Goal: Transaction & Acquisition: Subscribe to service/newsletter

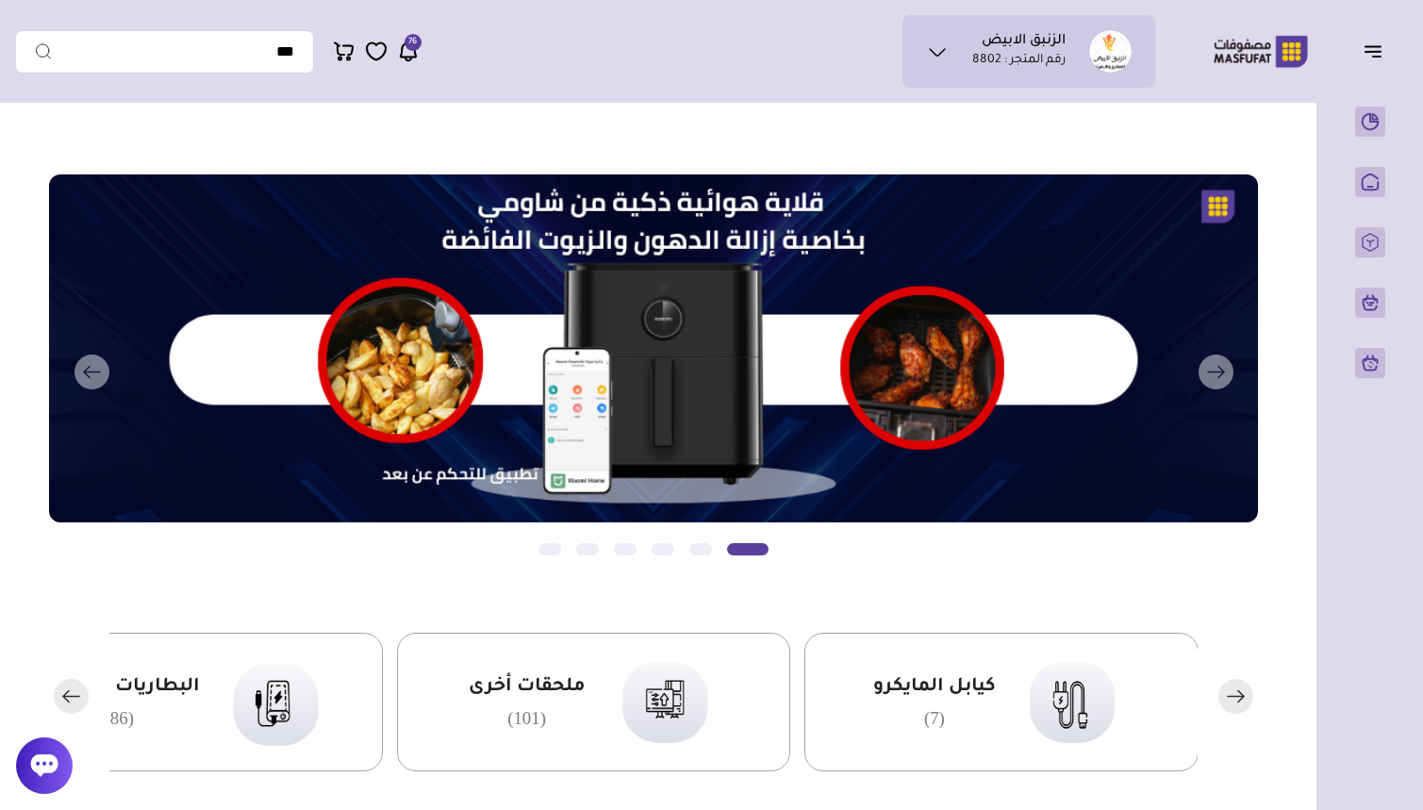
click at [1220, 204] on button "التالي" at bounding box center [629, 372] width 1209 height 396
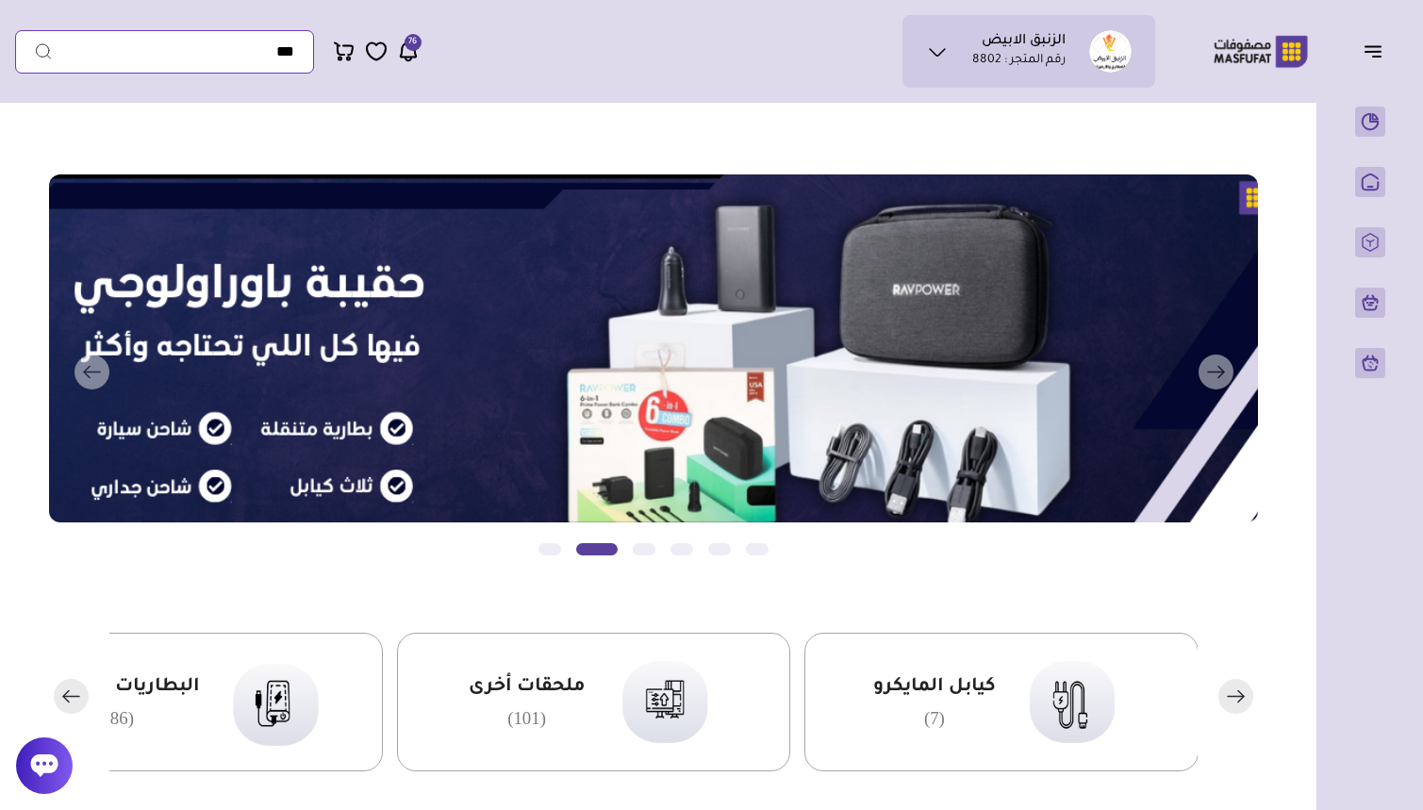
click at [273, 54] on input "text" at bounding box center [164, 51] width 299 height 43
type input "*"
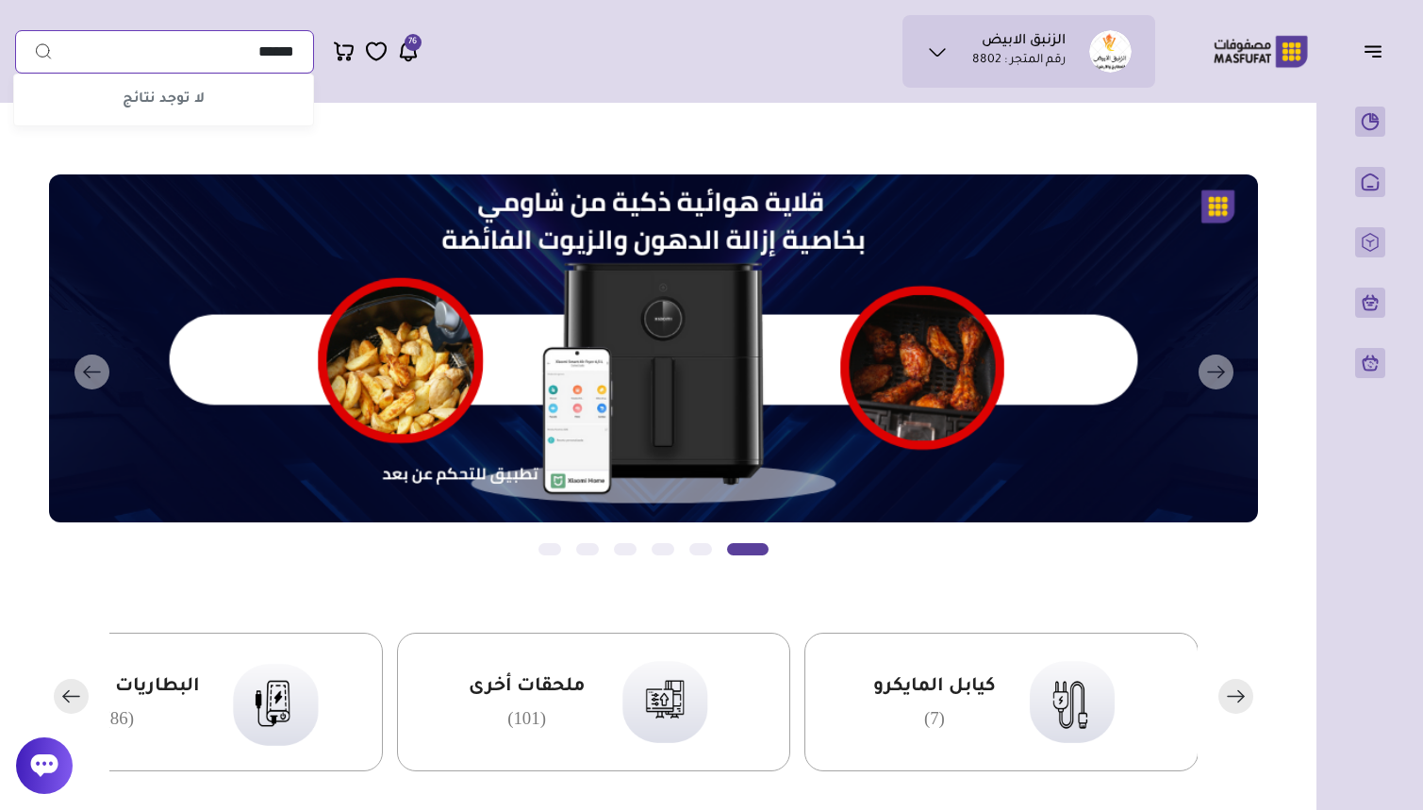
type input "******"
click at [34, 51] on button "submit" at bounding box center [34, 51] width 38 height 43
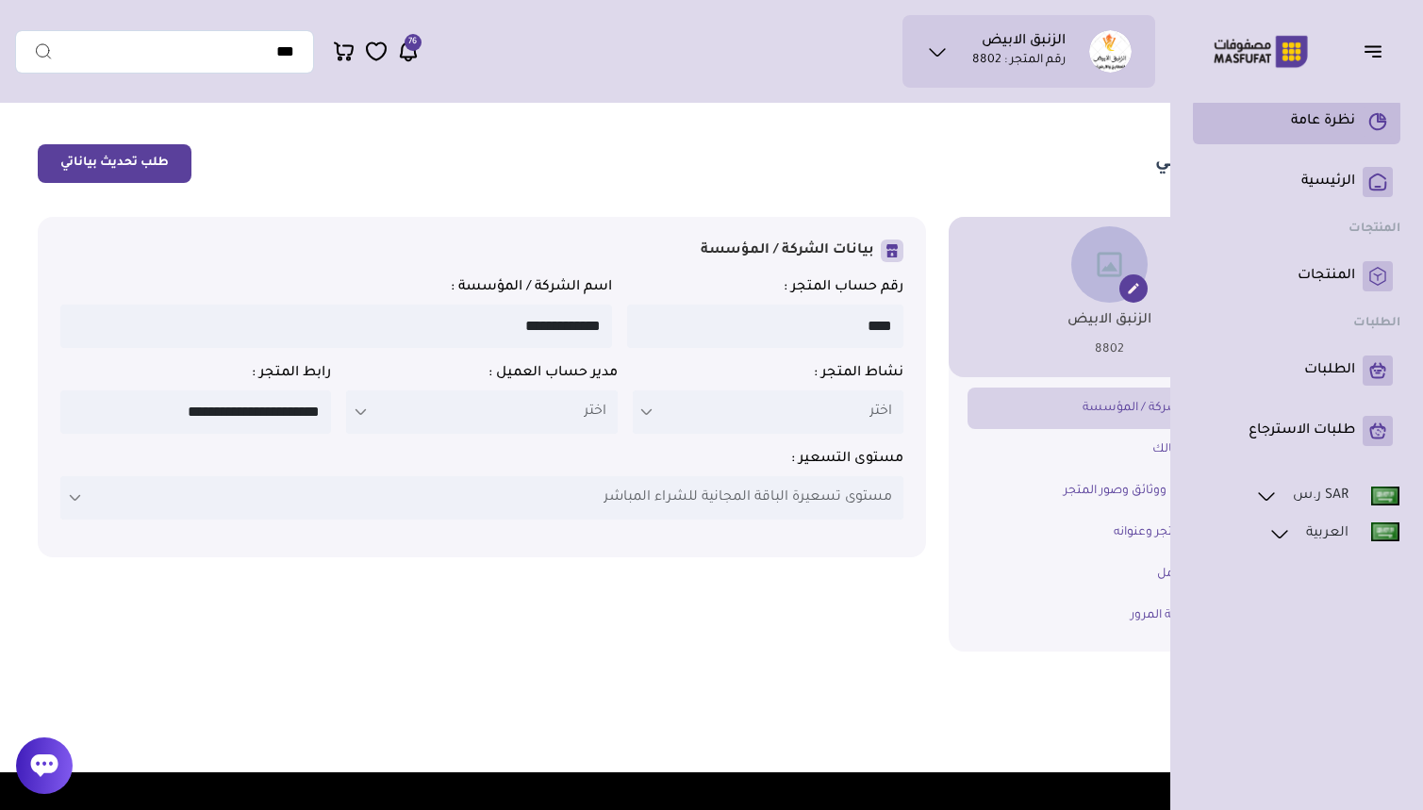
click at [1321, 131] on link "نظرة عامة" at bounding box center [1296, 122] width 192 height 30
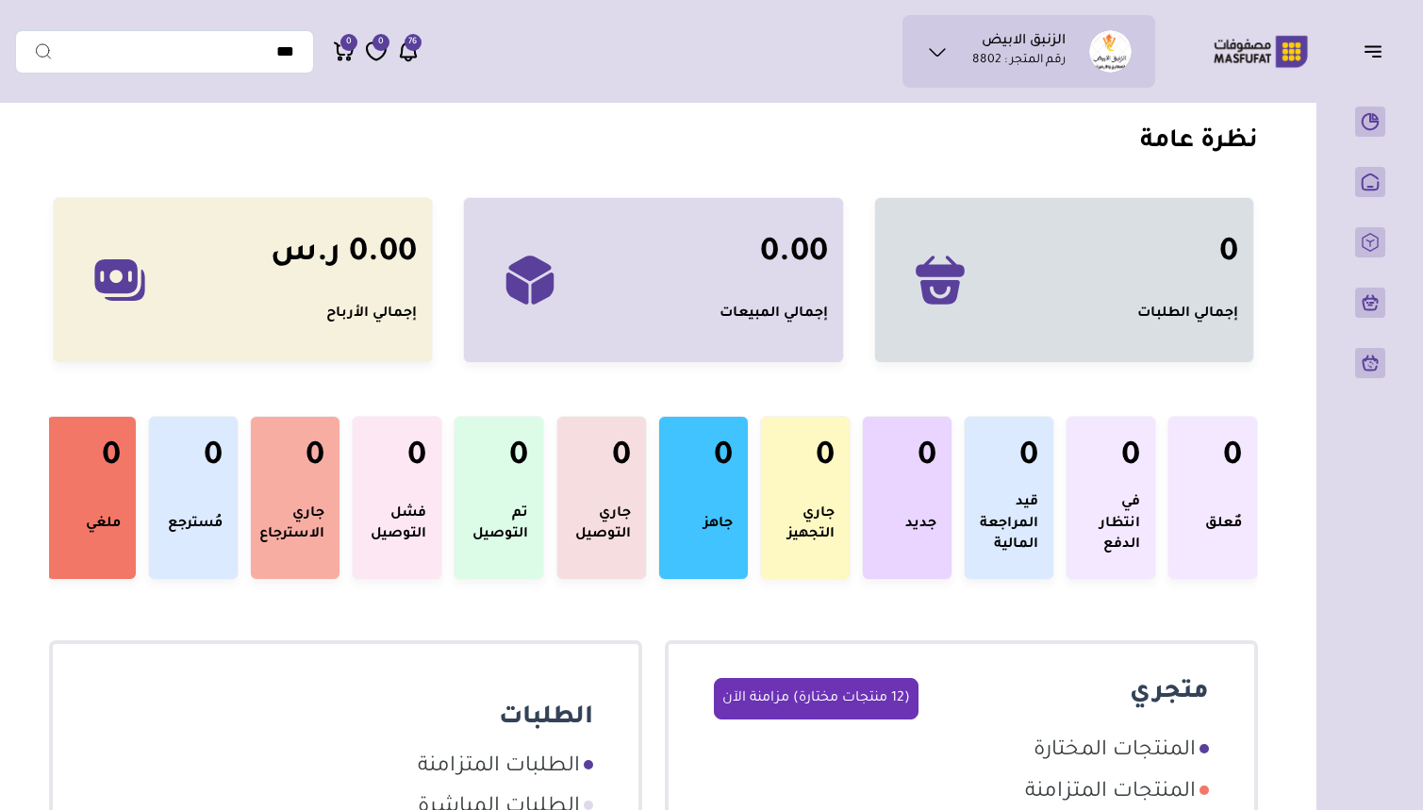
click at [413, 54] on icon at bounding box center [408, 52] width 23 height 24
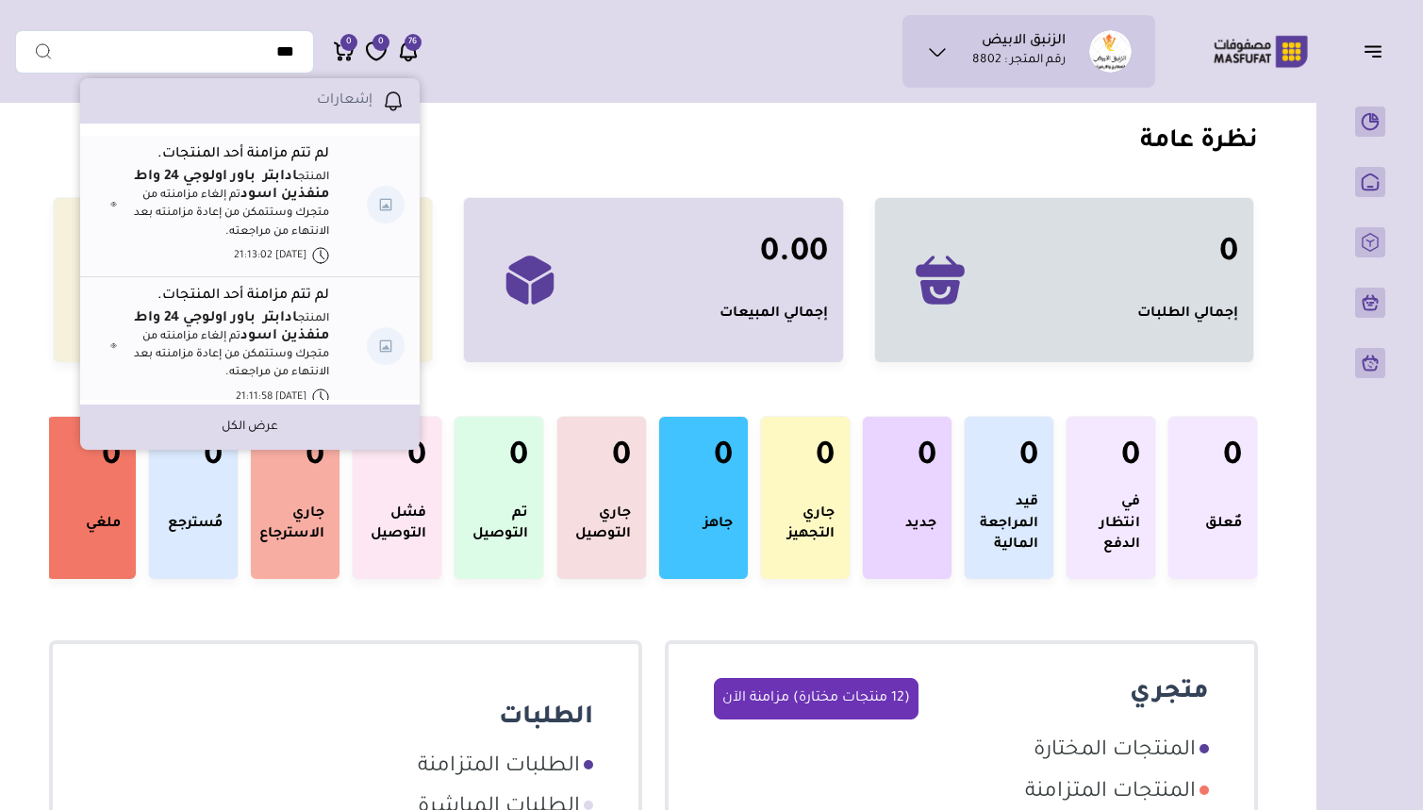
click at [597, 35] on div "الزنبق الابيض رقم المتجر : 8802 محفظتي" at bounding box center [585, 51] width 1140 height 73
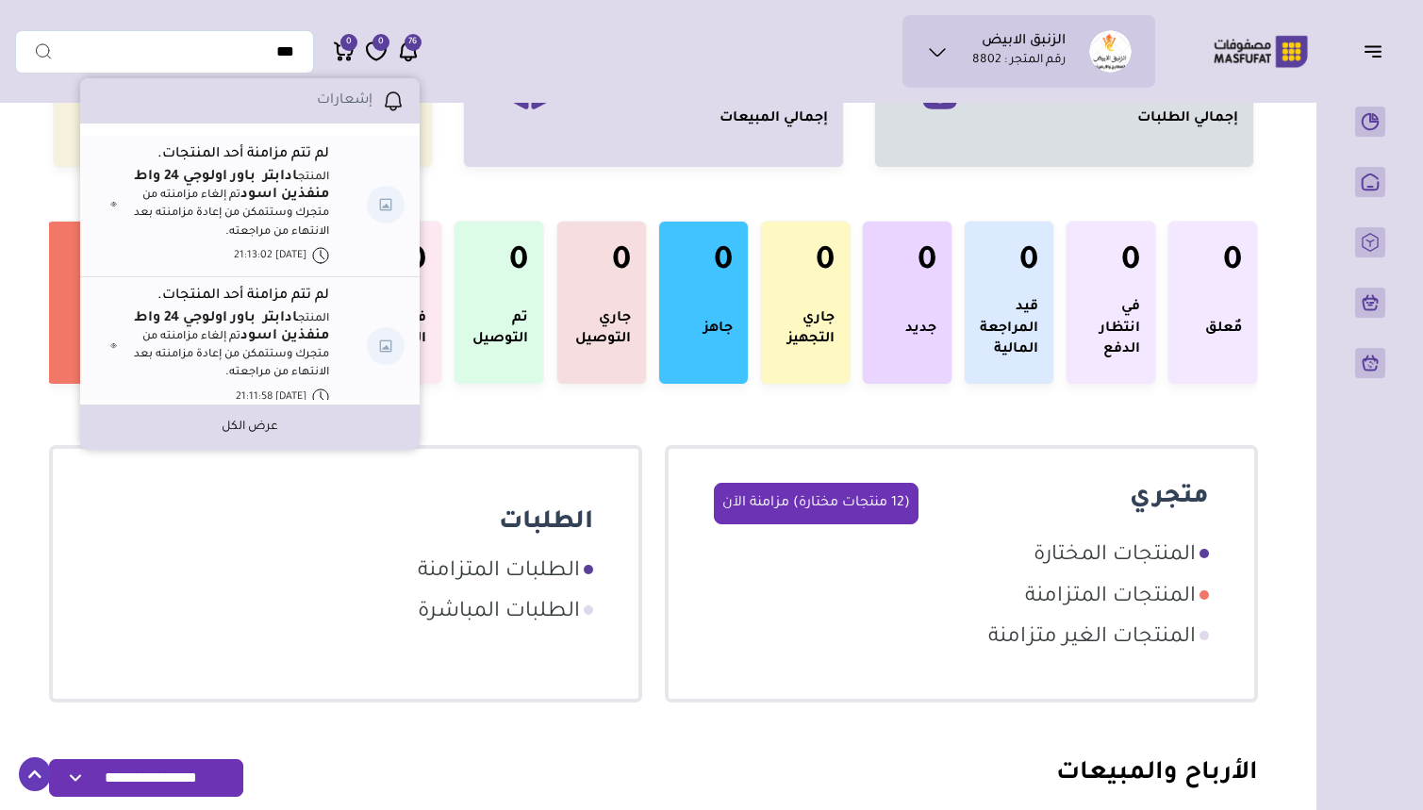
scroll to position [204, 0]
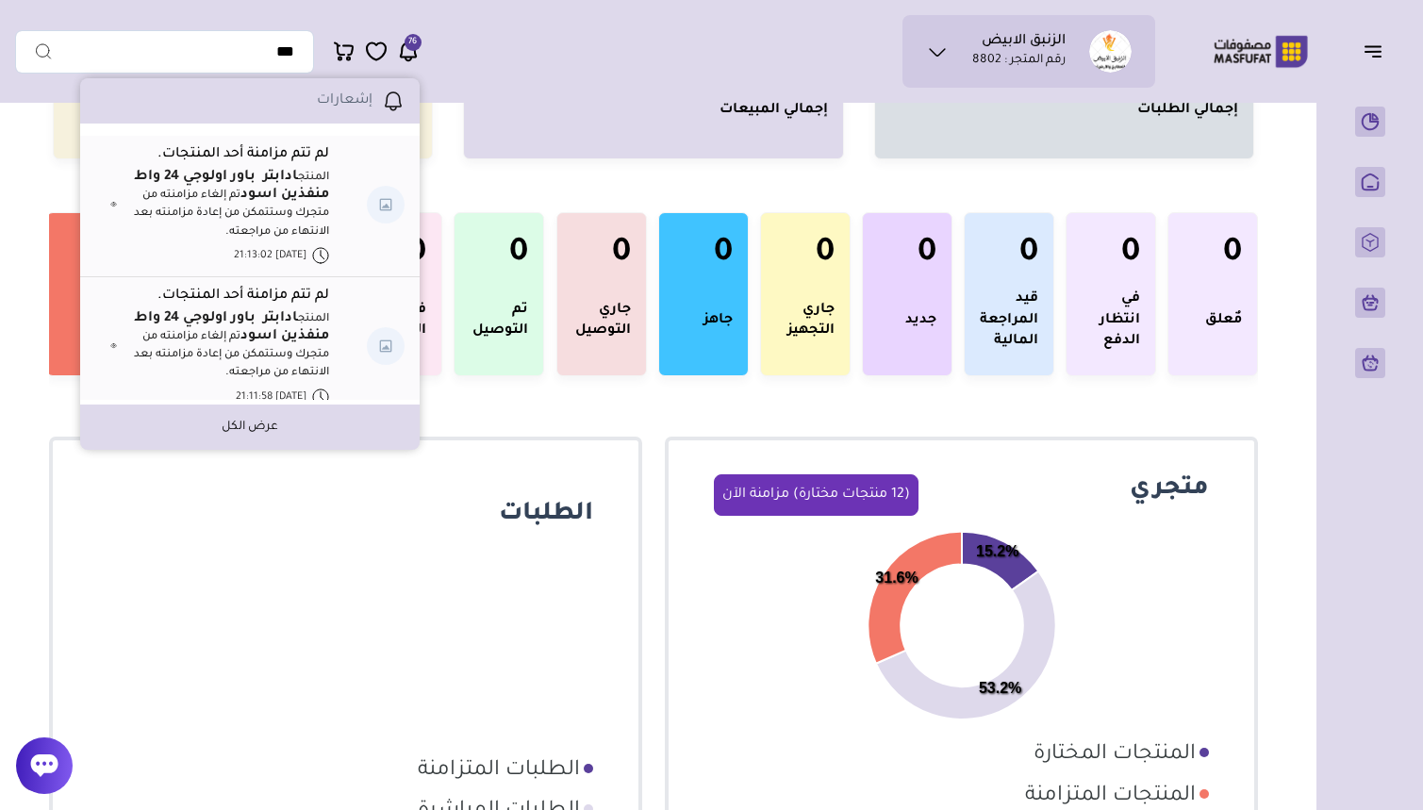
click at [799, 500] on button "(12 منتجات مختارة) مزامنة الآن" at bounding box center [816, 494] width 205 height 41
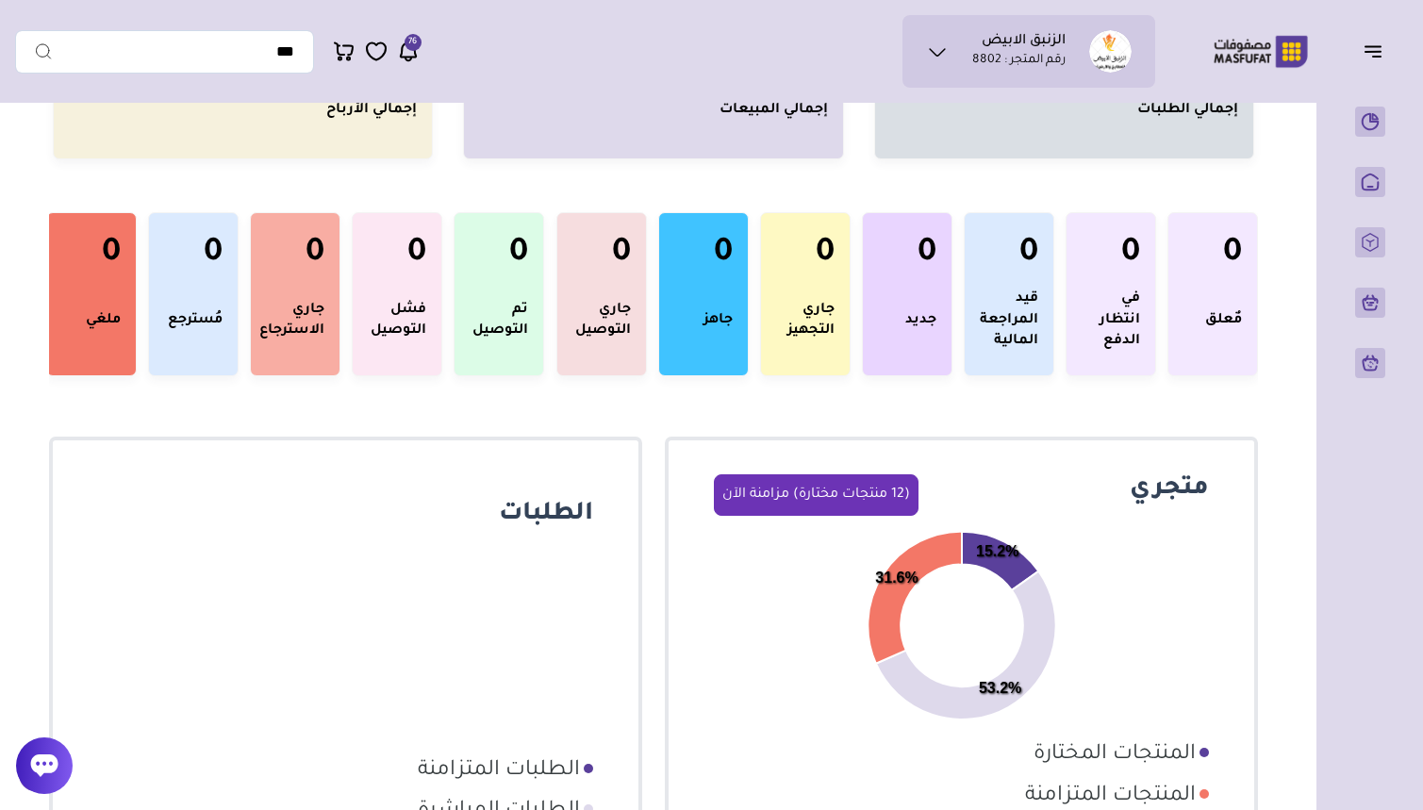
click at [799, 500] on button "(12 منتجات مختارة) مزامنة الآن" at bounding box center [816, 494] width 205 height 41
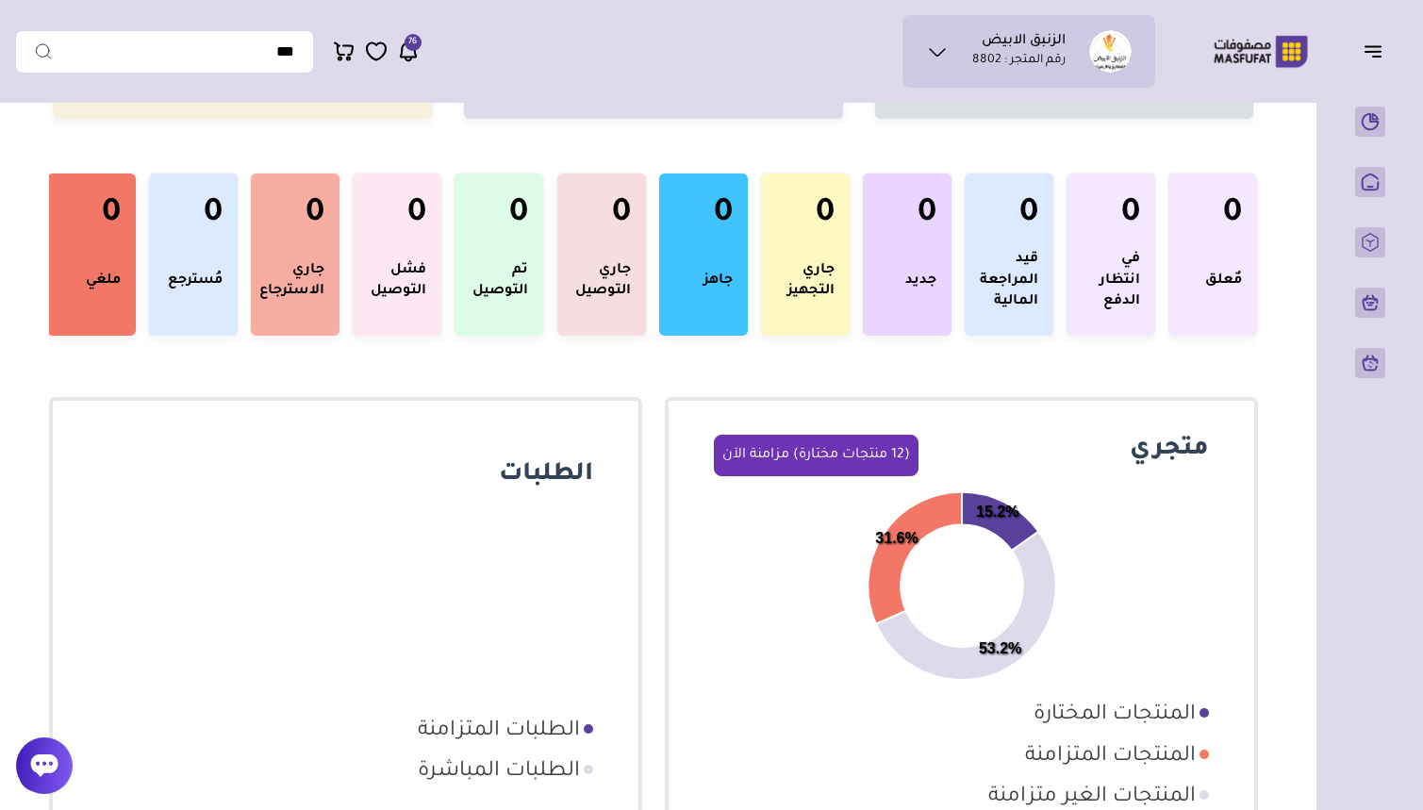
scroll to position [207, 0]
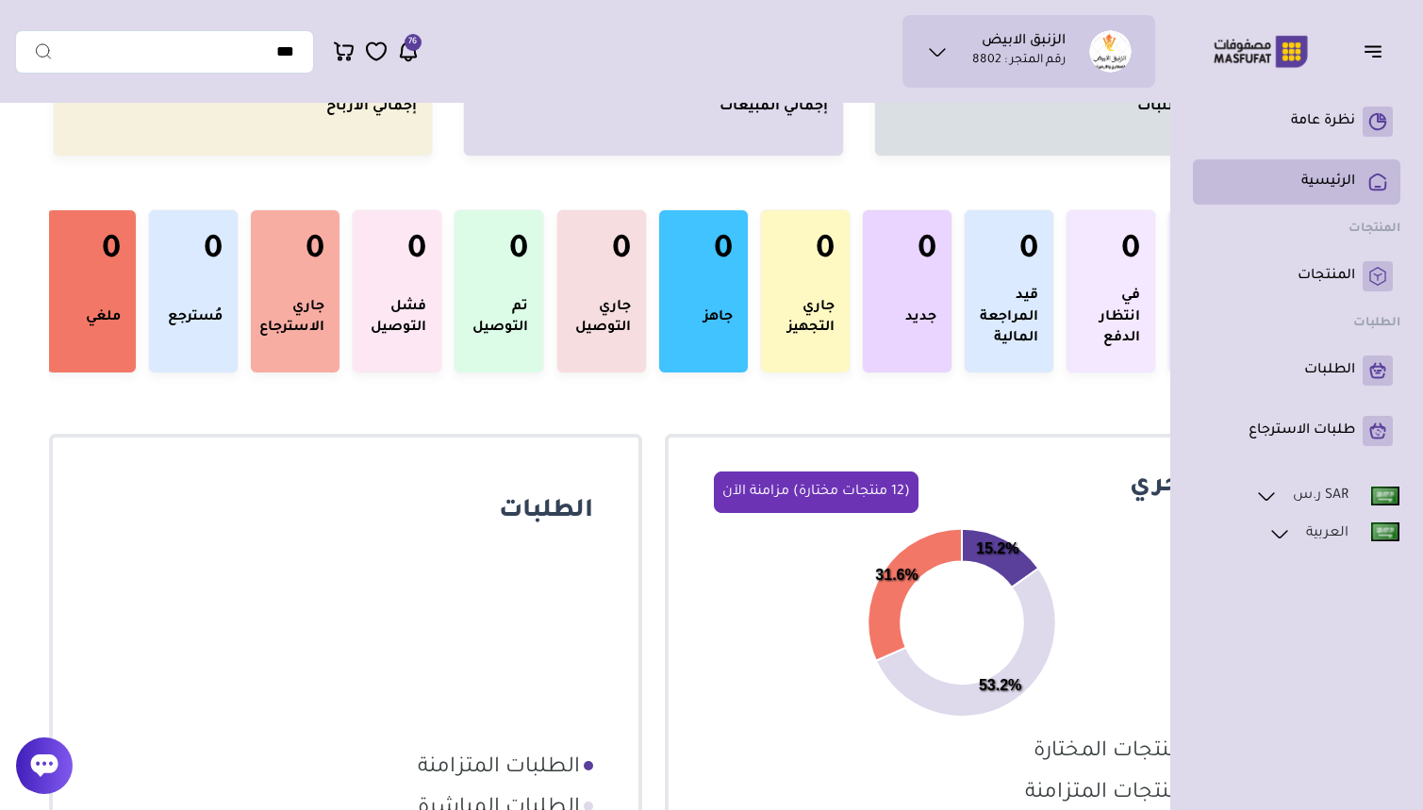
click at [1346, 187] on p "الرئيسية" at bounding box center [1328, 182] width 54 height 19
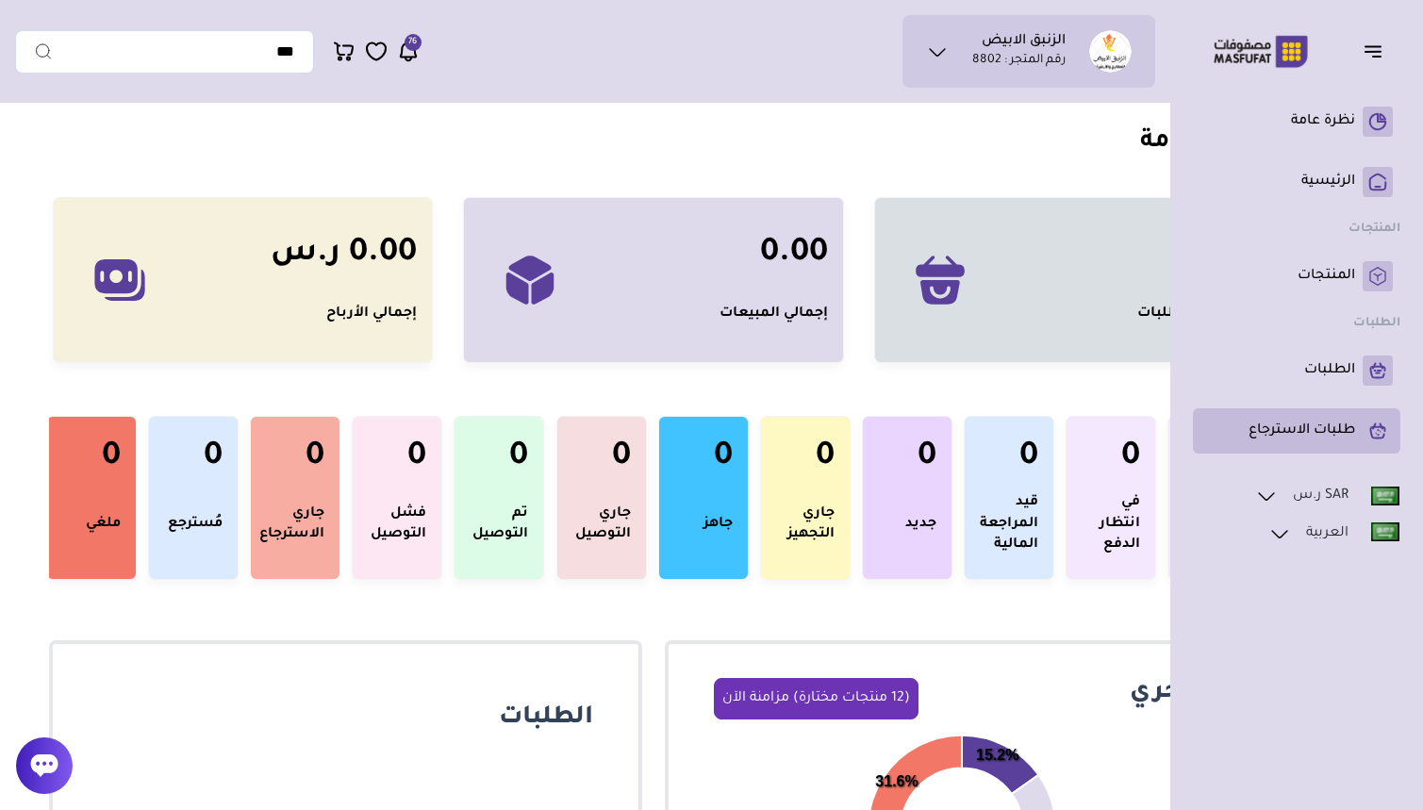
scroll to position [0, 0]
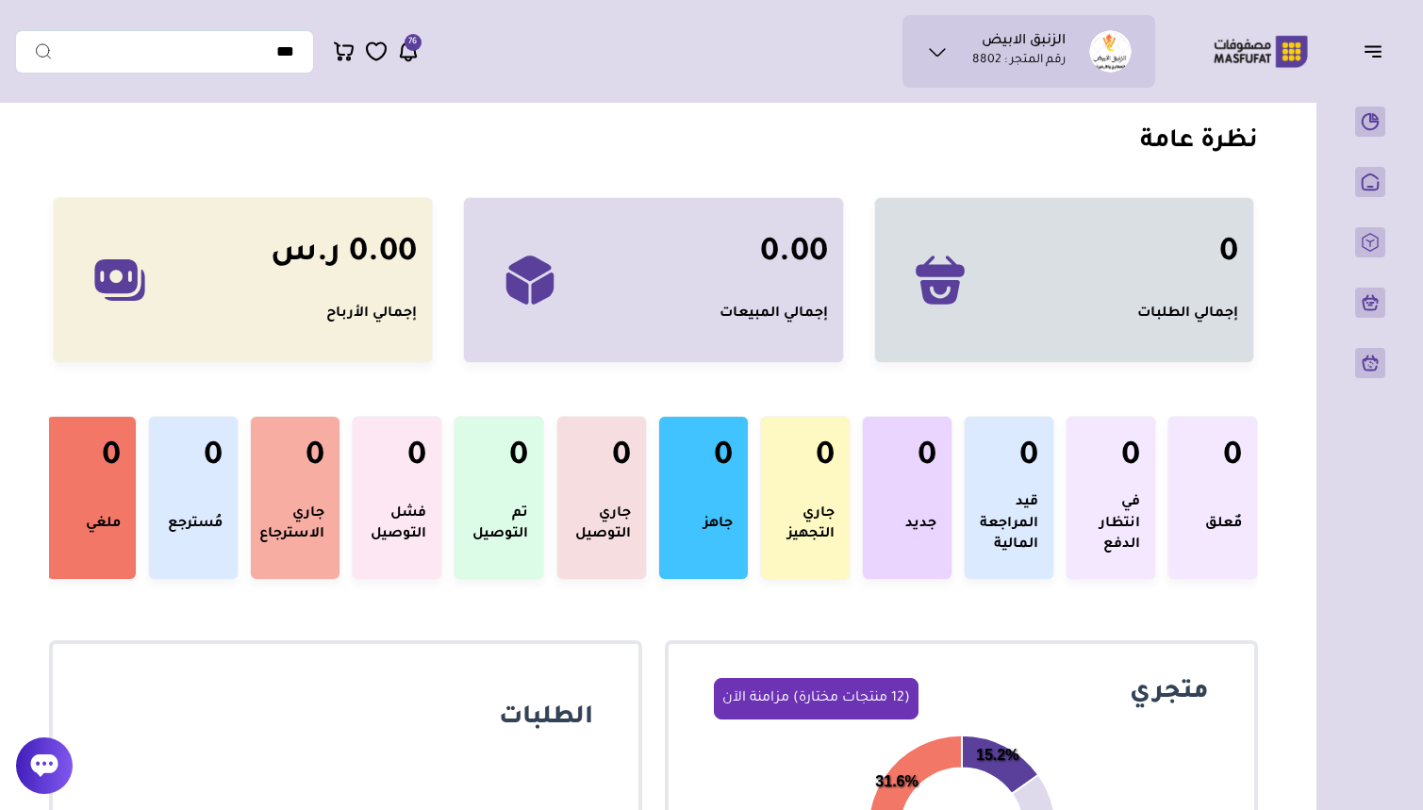
click at [1369, 55] on icon "button" at bounding box center [1373, 51] width 23 height 23
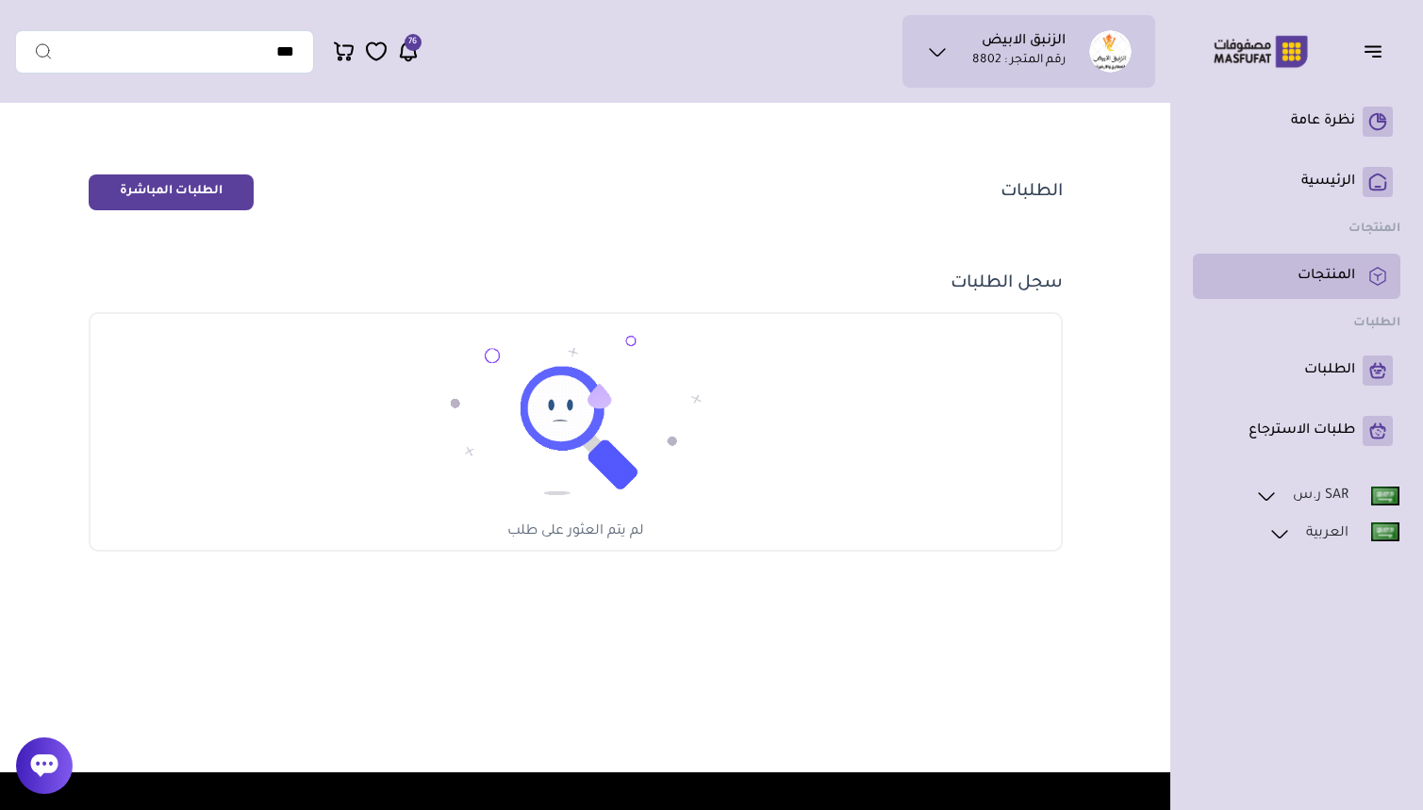
click at [1324, 286] on link "المنتجات" at bounding box center [1296, 276] width 192 height 30
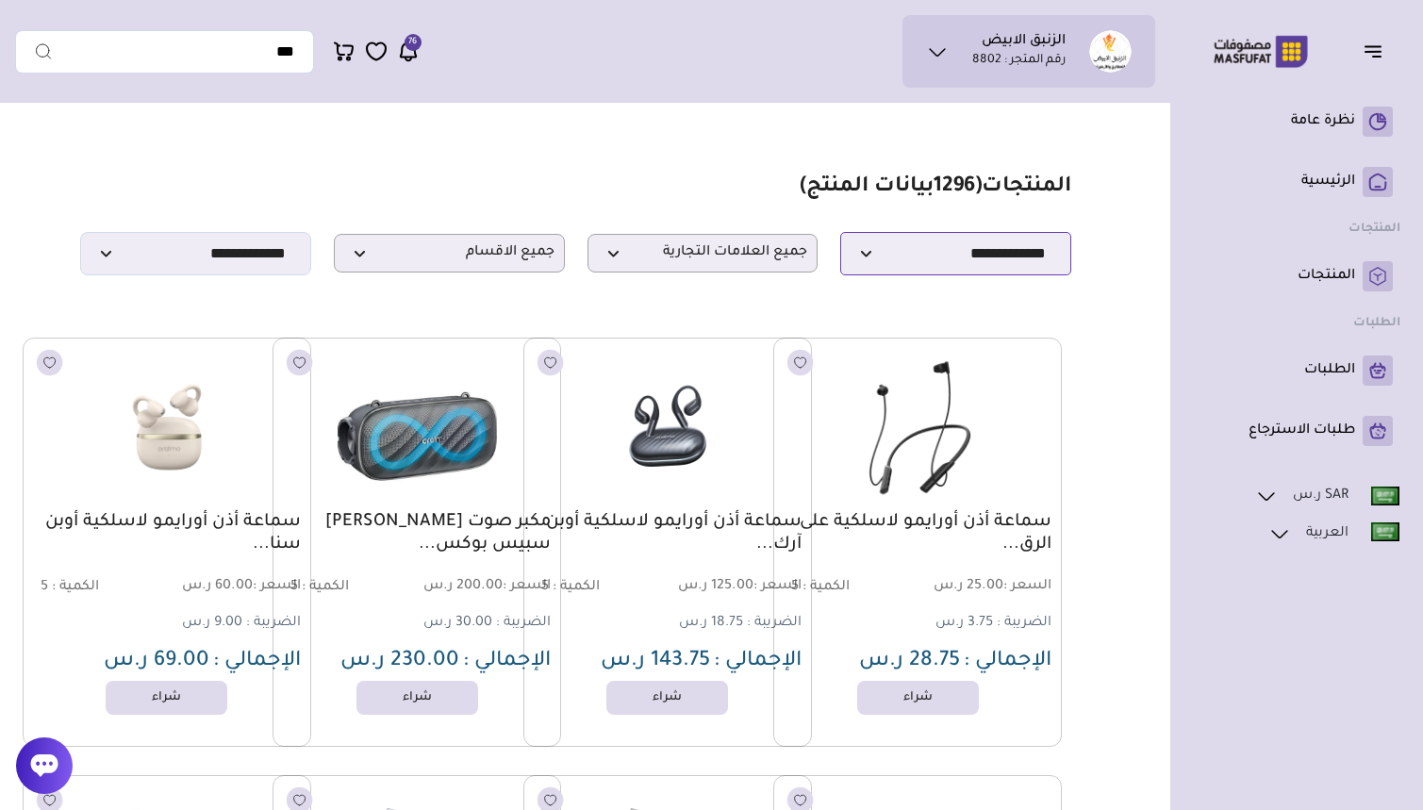
click at [894, 234] on select "**********" at bounding box center [955, 253] width 231 height 43
click at [724, 256] on span "جميع العلامات التجارية" at bounding box center [703, 253] width 210 height 18
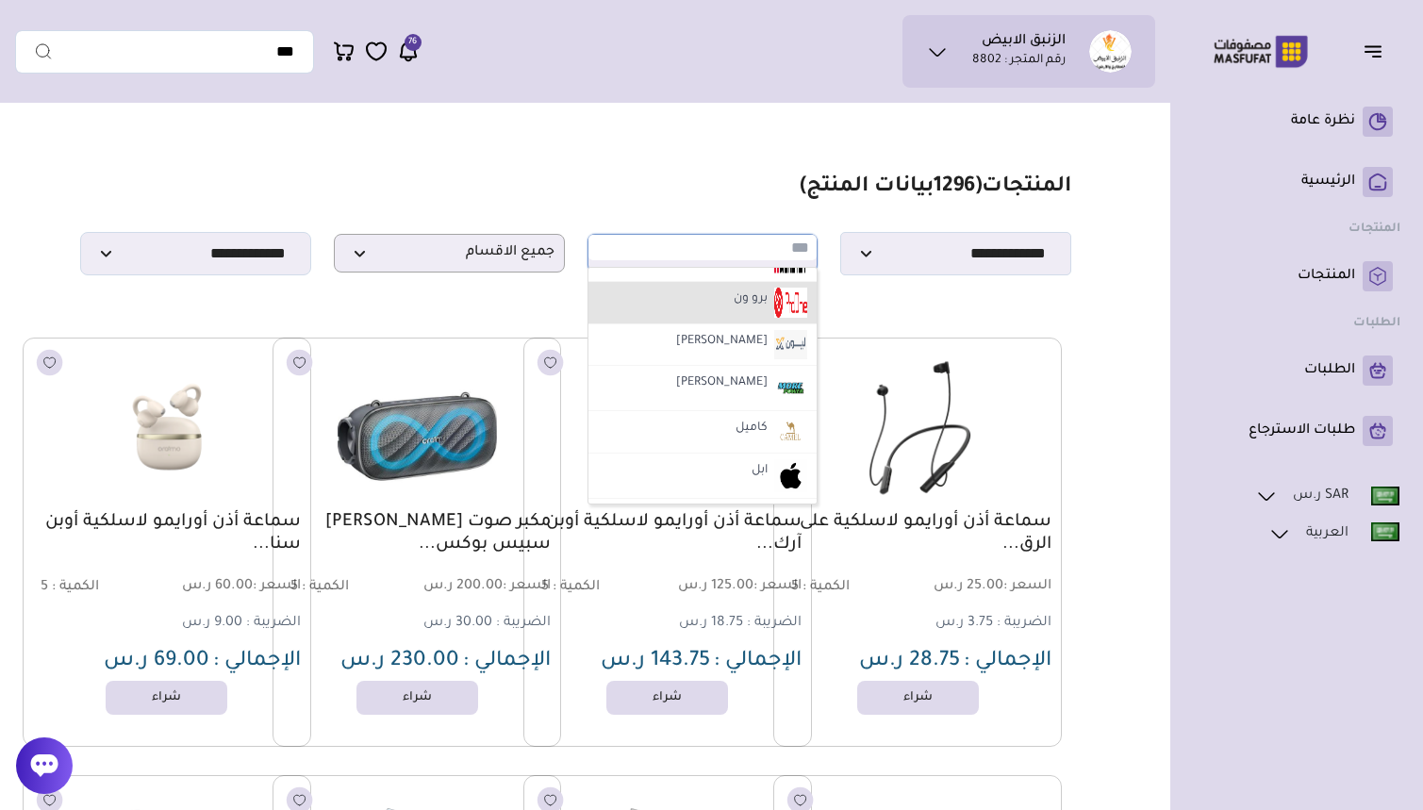
scroll to position [3112, 0]
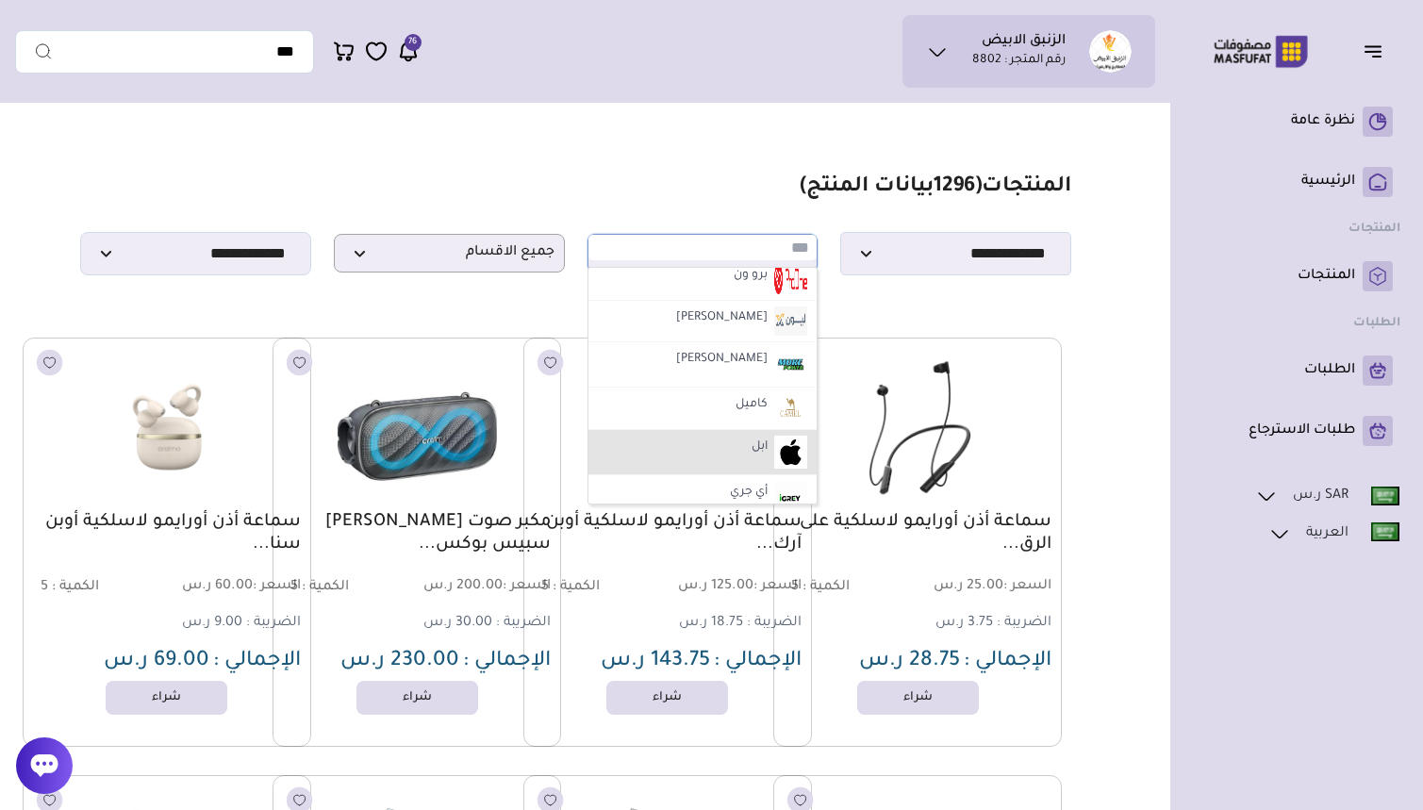
click at [738, 440] on li "ابل" at bounding box center [702, 452] width 229 height 45
select select "*"
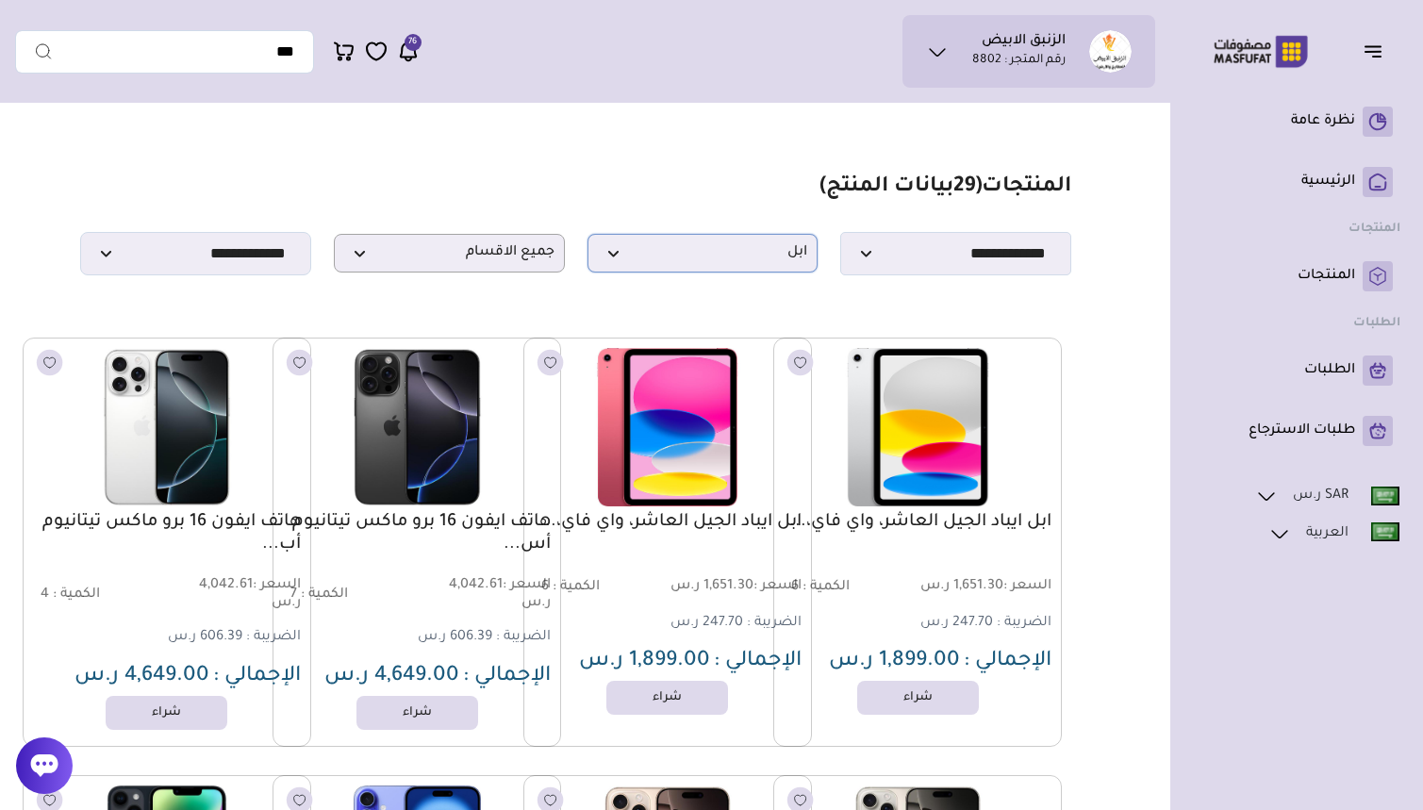
scroll to position [0, 0]
click at [943, 47] on icon at bounding box center [937, 52] width 23 height 23
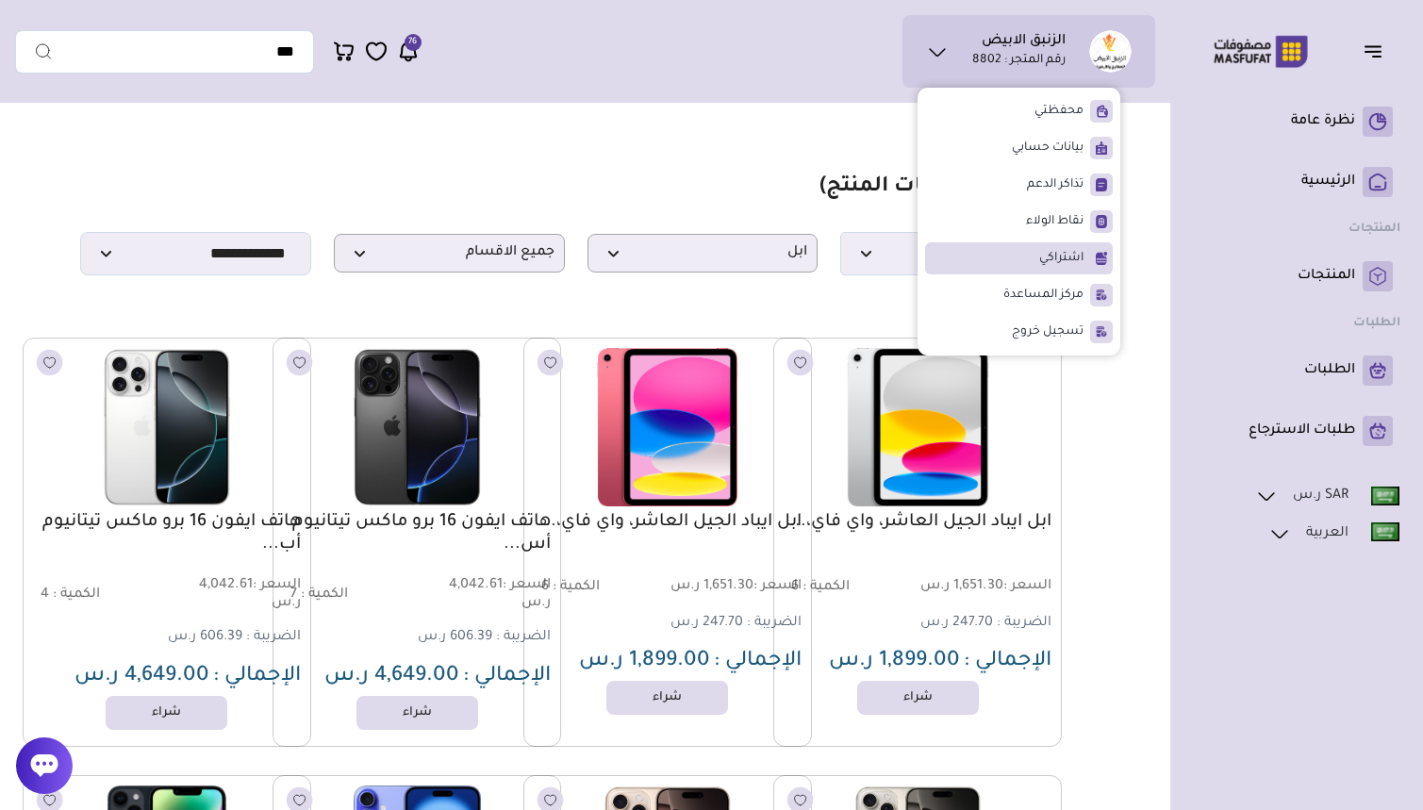
click at [1068, 251] on span "اشتراكي" at bounding box center [1061, 258] width 44 height 19
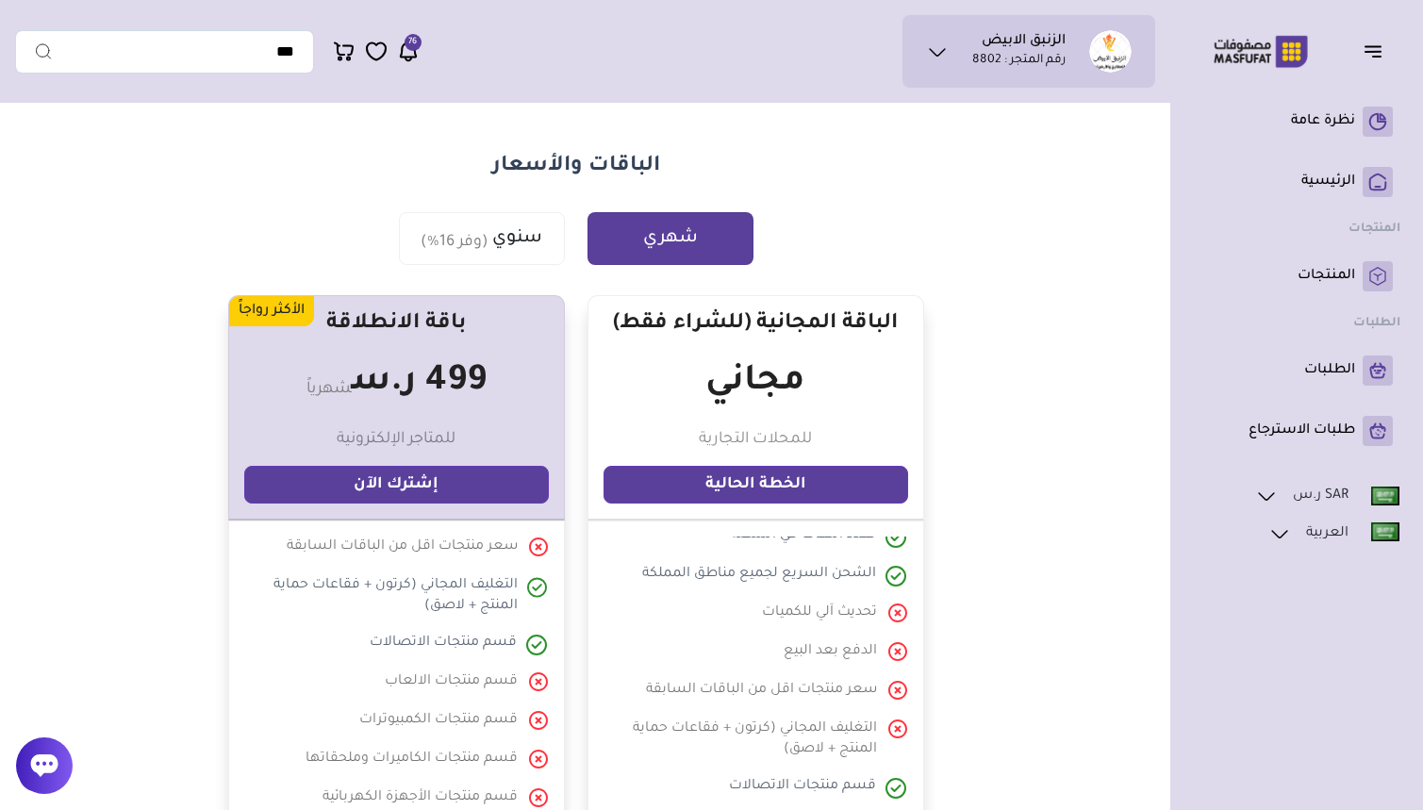
scroll to position [289, 0]
click at [438, 224] on button "سنوي (وفر 16%)" at bounding box center [482, 238] width 166 height 53
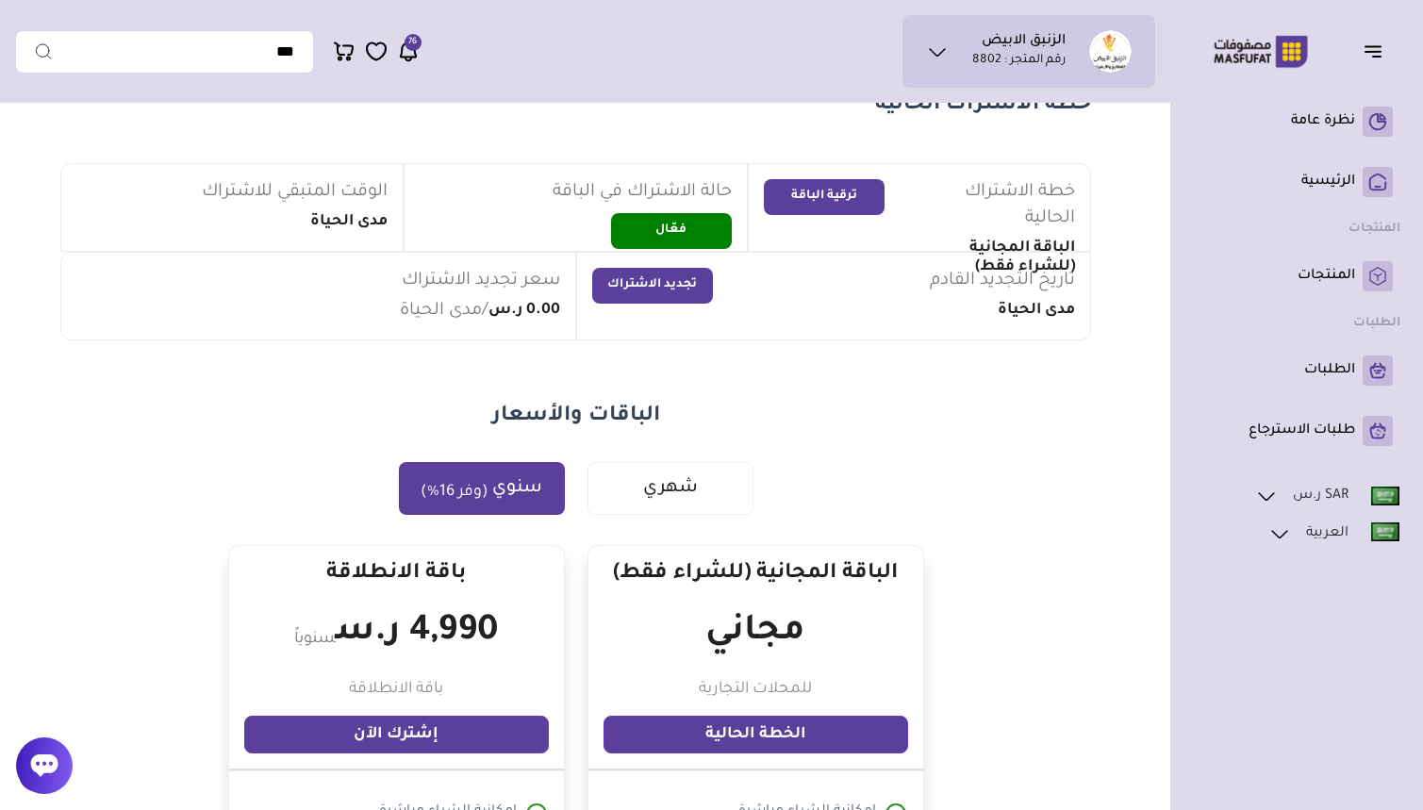
scroll to position [81, 0]
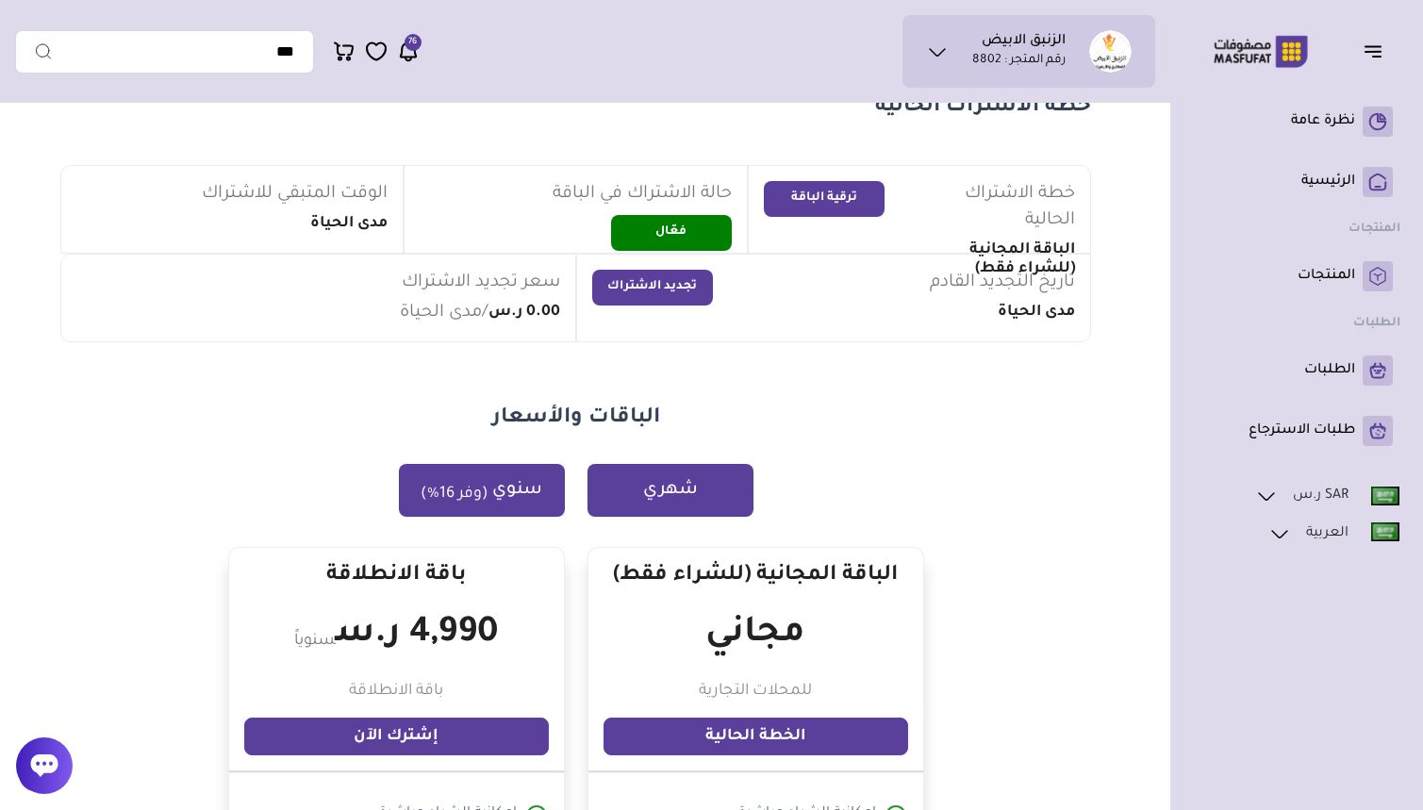
click at [639, 485] on button "شهري" at bounding box center [670, 490] width 166 height 53
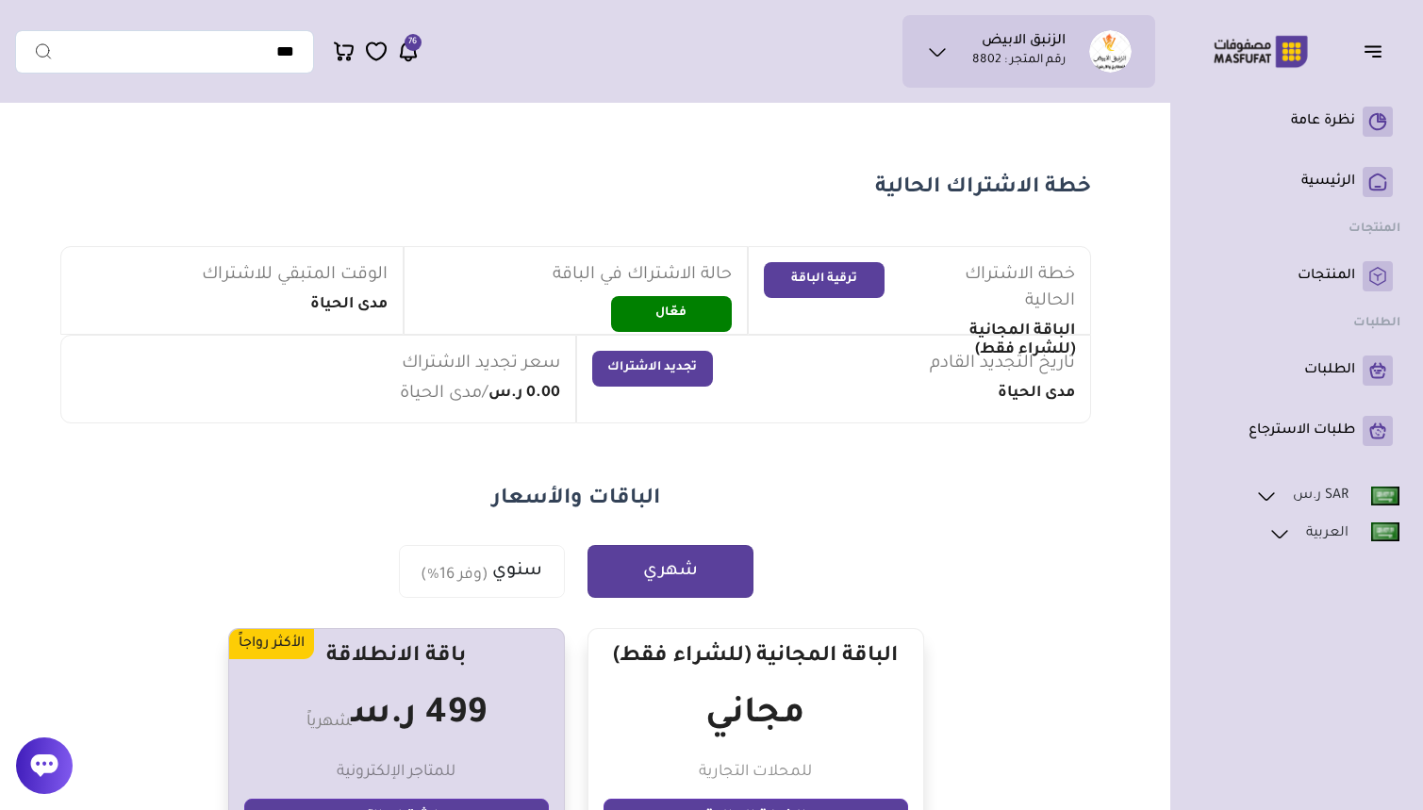
scroll to position [0, 0]
click at [825, 281] on button "ترقية الباقة" at bounding box center [824, 280] width 121 height 36
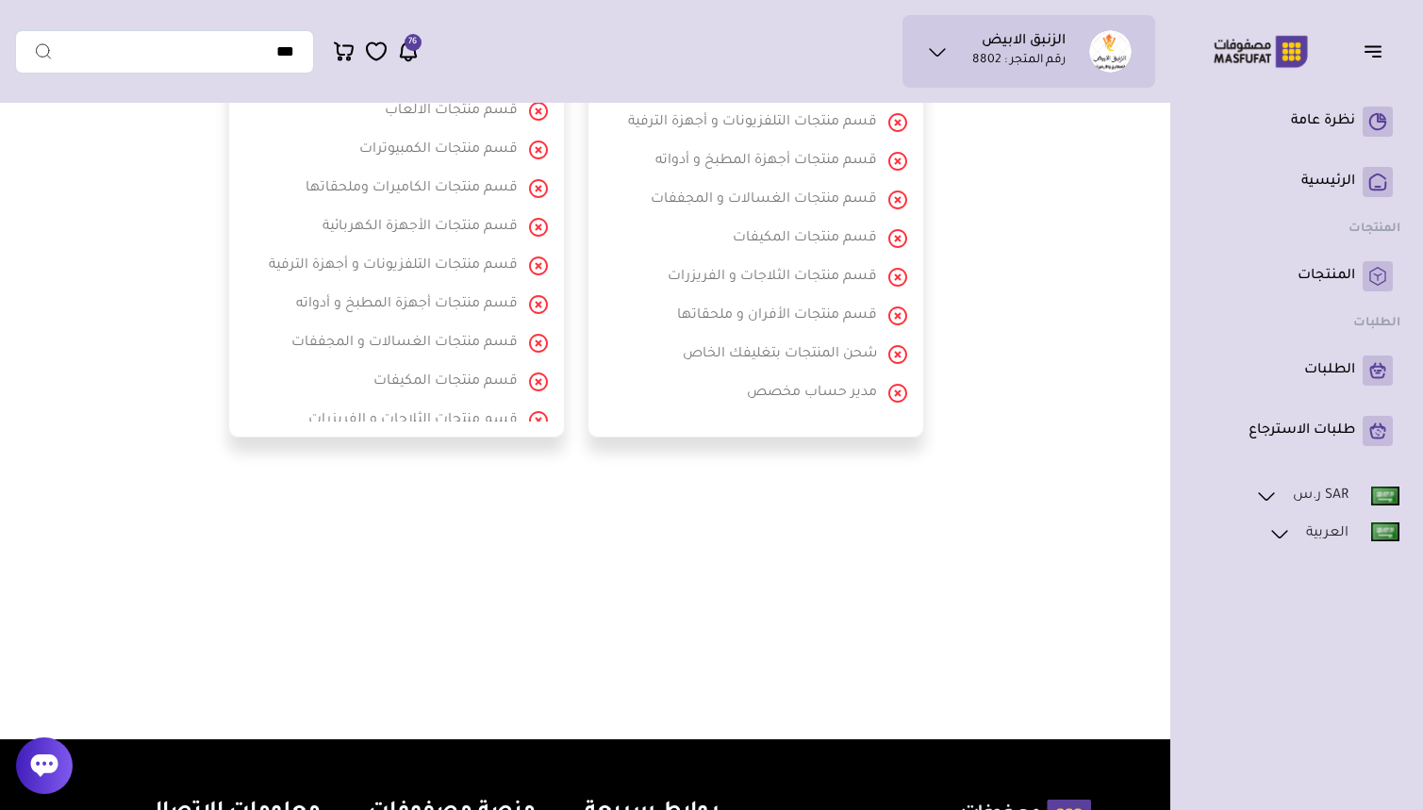
scroll to position [431, 0]
